Goal: Navigation & Orientation: Find specific page/section

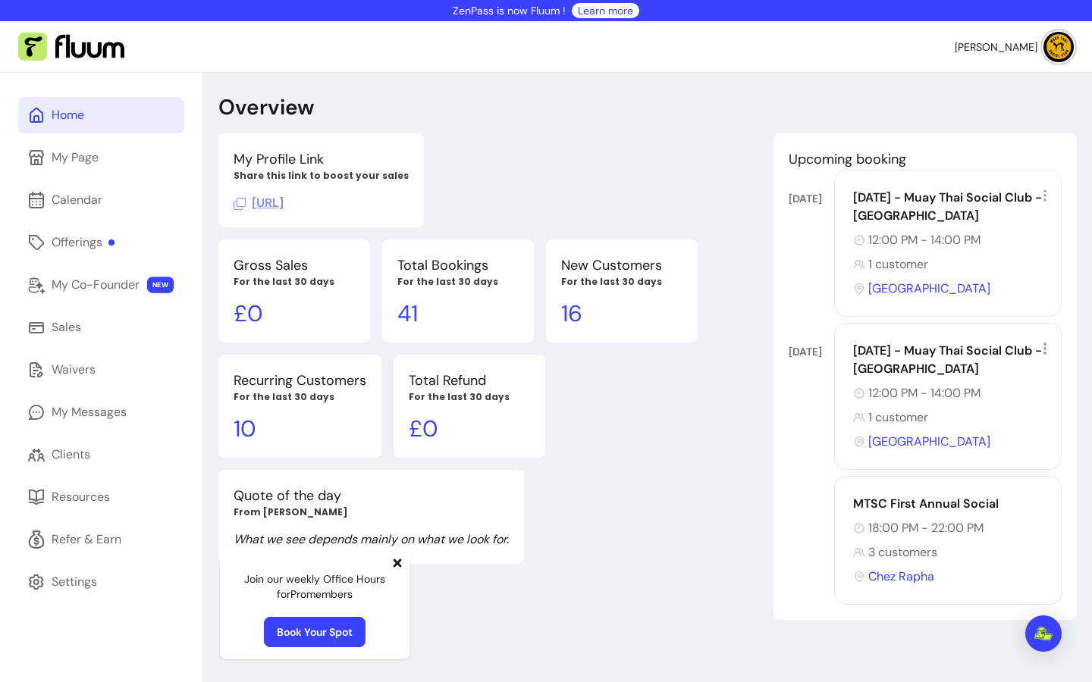
click at [79, 102] on link "Home" at bounding box center [101, 115] width 166 height 36
click at [444, 276] on p "For the last 30 days" at bounding box center [457, 282] width 121 height 12
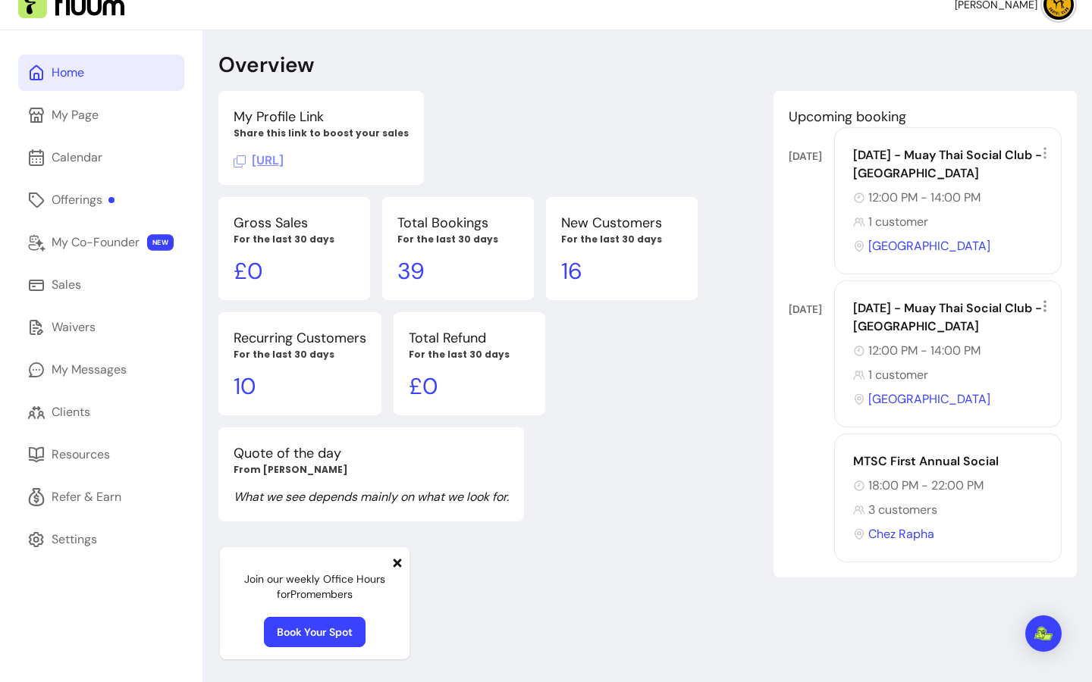
scroll to position [73, 0]
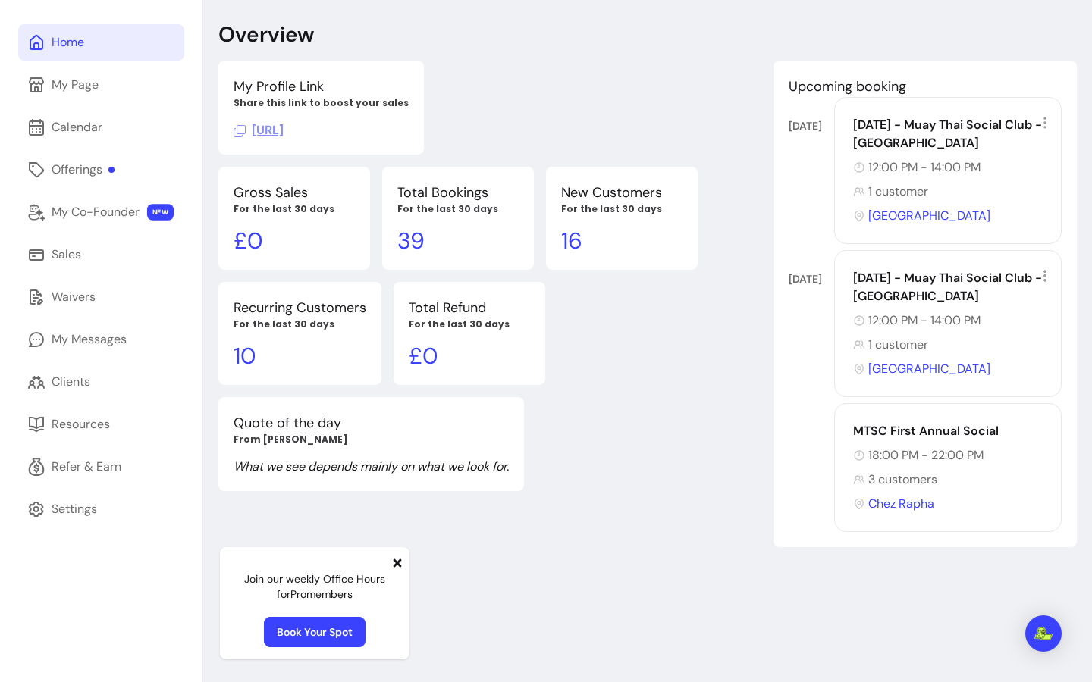
click at [397, 569] on icon at bounding box center [397, 563] width 12 height 12
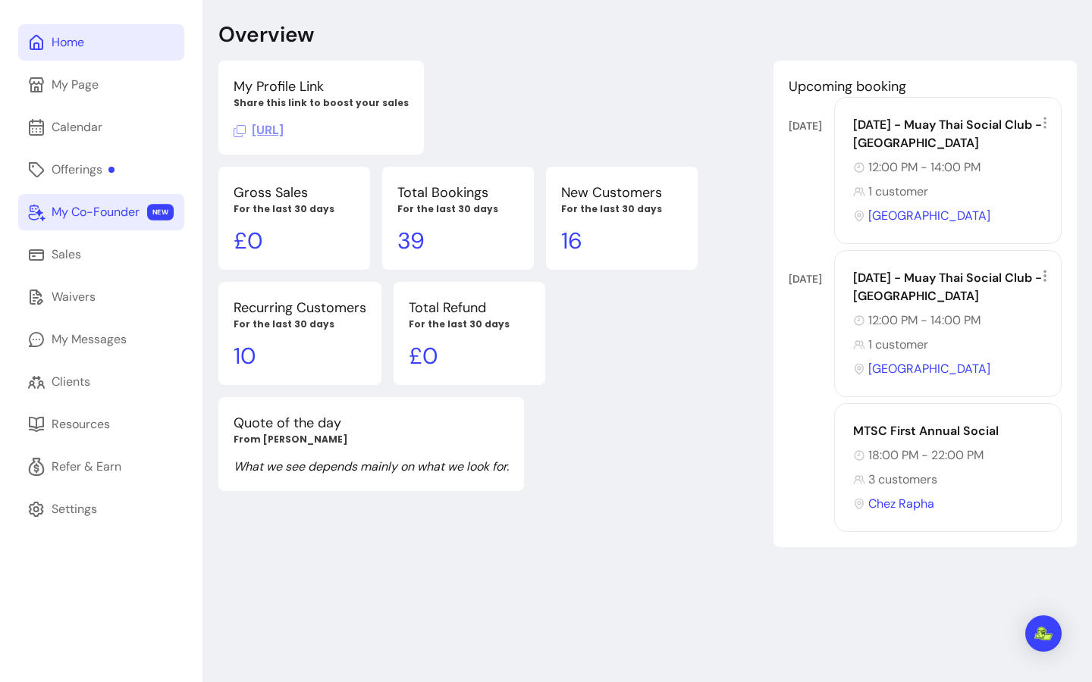
click at [103, 228] on link "My Co-Founder NEW" at bounding box center [101, 212] width 166 height 36
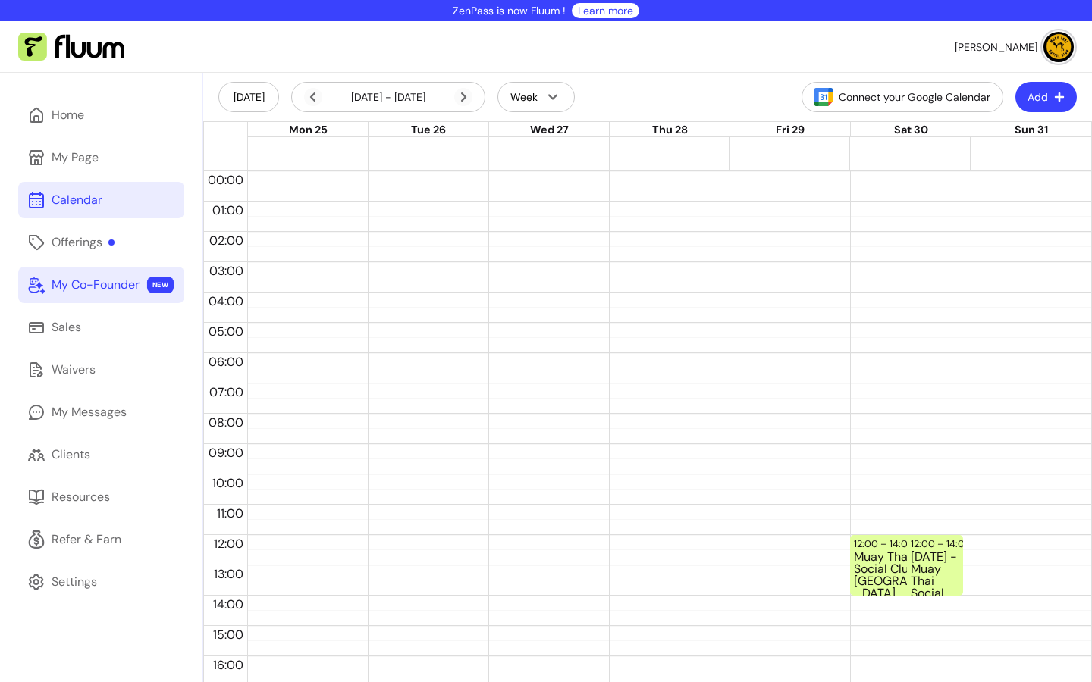
drag, startPoint x: 118, startPoint y: 287, endPoint x: 114, endPoint y: 261, distance: 26.1
click at [118, 287] on div "My Co-Founder" at bounding box center [96, 285] width 88 height 18
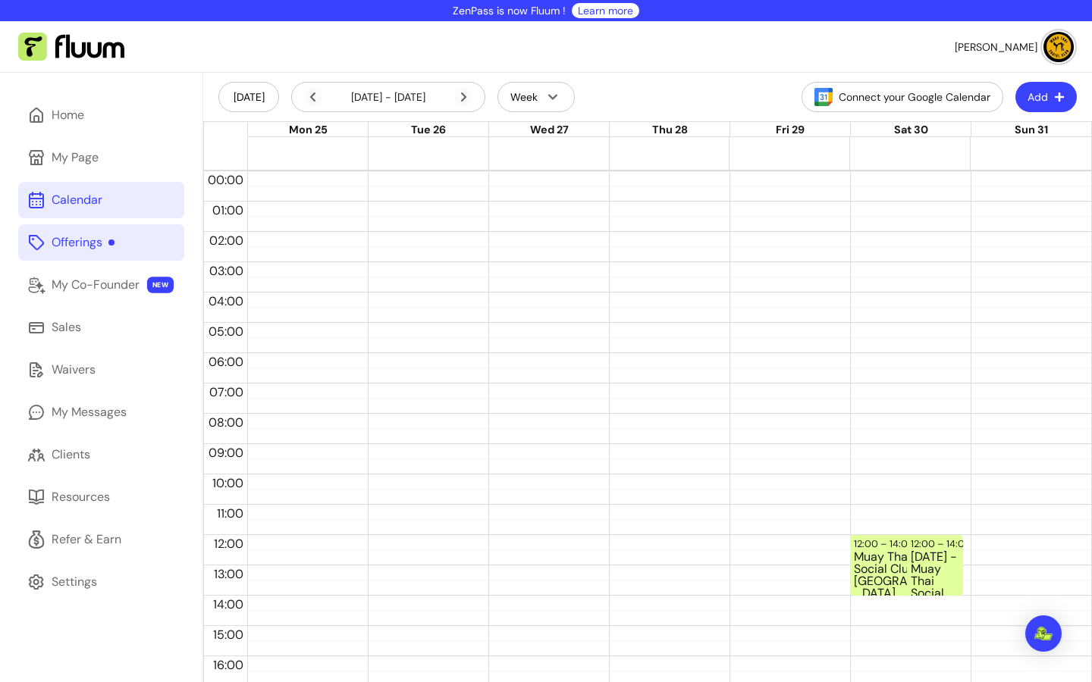
click at [111, 226] on link "Offerings" at bounding box center [101, 242] width 166 height 36
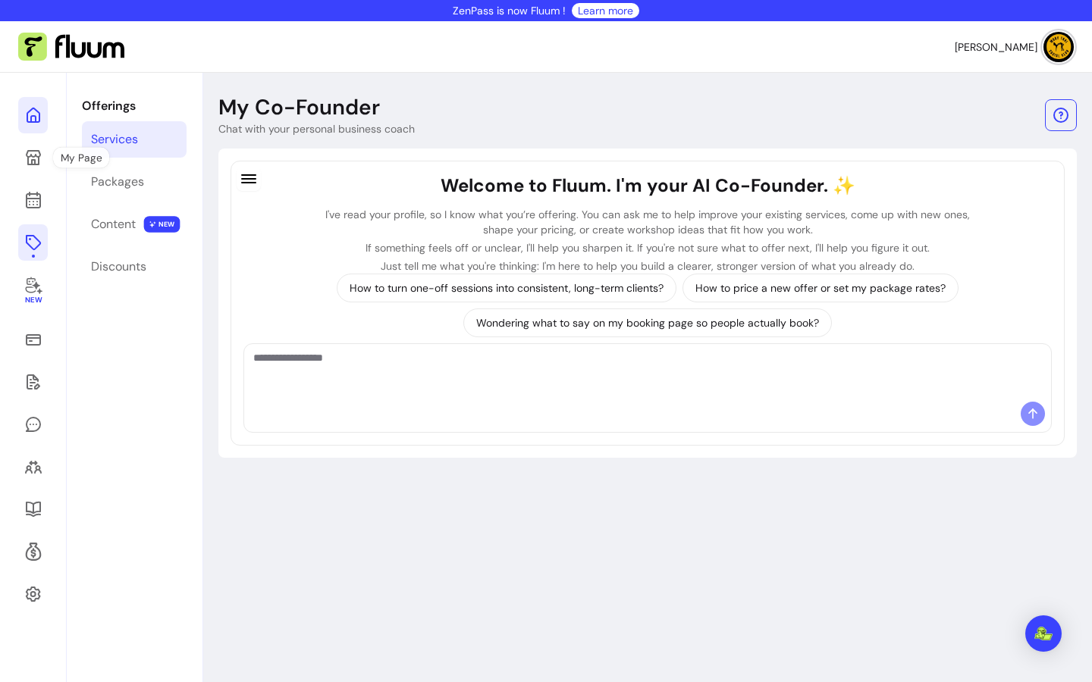
click at [45, 104] on link at bounding box center [33, 115] width 30 height 36
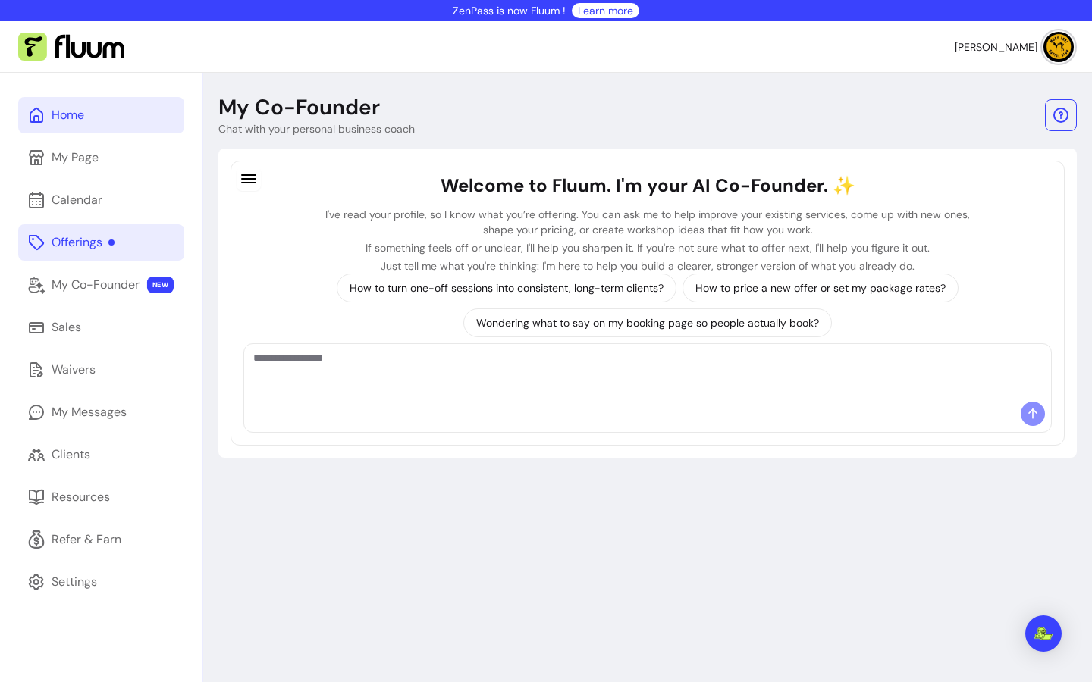
click at [53, 117] on div "Home My Page Calendar Offerings My Co-Founder NEW Sales Waivers My Messages Cli…" at bounding box center [101, 414] width 202 height 682
